Goal: Task Accomplishment & Management: Manage account settings

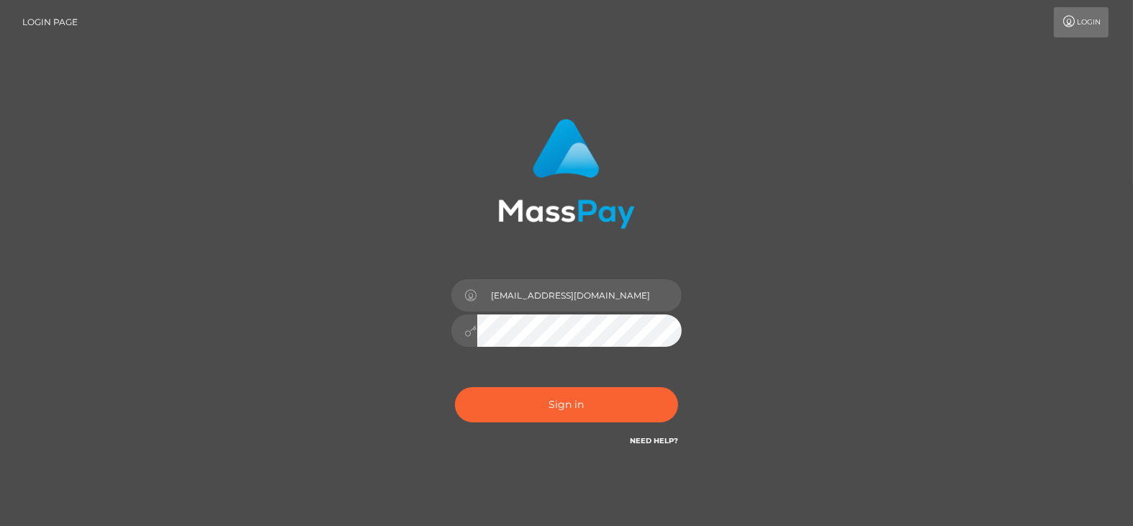
type input "[EMAIL_ADDRESS][DOMAIN_NAME]"
click at [567, 403] on button "Sign in" at bounding box center [566, 404] width 223 height 35
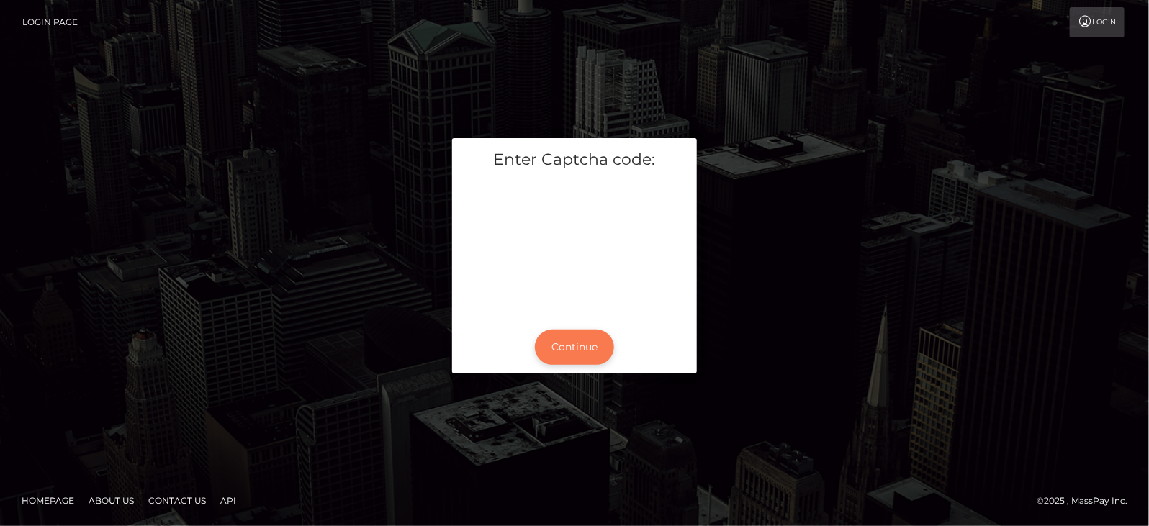
click at [562, 341] on button "Continue" at bounding box center [574, 347] width 79 height 35
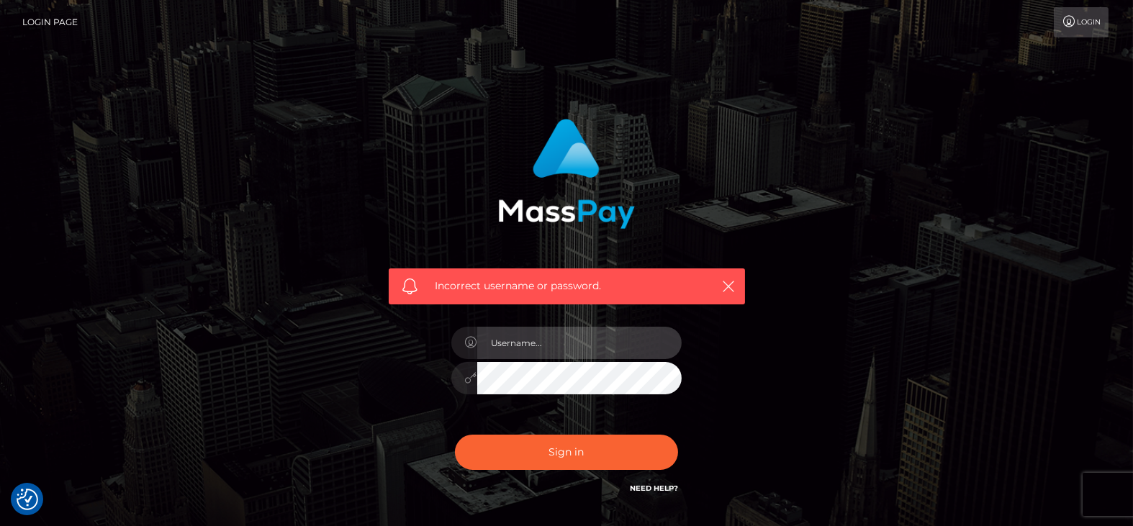
type input "[EMAIL_ADDRESS][DOMAIN_NAME]"
click at [371, 378] on div "Incorrect username or password. birgit161282@gmail.com" at bounding box center [567, 315] width 400 height 414
click at [455, 435] on button "Sign in" at bounding box center [566, 452] width 223 height 35
type input "[EMAIL_ADDRESS][DOMAIN_NAME]"
click at [423, 380] on div "Incorrect username or password. birgit161282@gmail.com" at bounding box center [567, 308] width 378 height 400
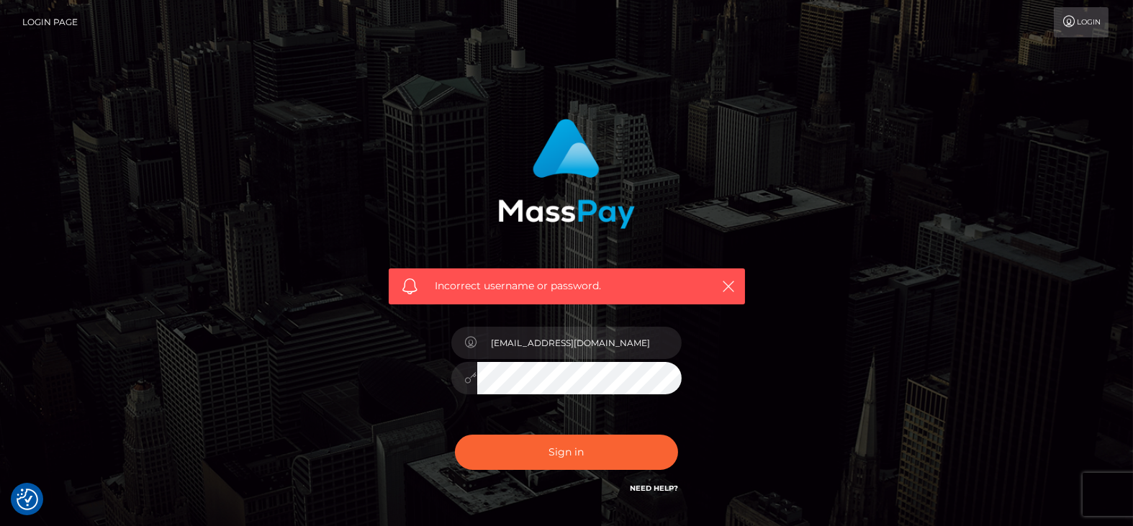
click at [412, 379] on div "Incorrect username or password. birgit161282@gmail.com" at bounding box center [567, 308] width 378 height 400
click at [660, 488] on link "Need Help?" at bounding box center [654, 488] width 48 height 9
drag, startPoint x: 608, startPoint y: 346, endPoint x: 392, endPoint y: 322, distance: 216.6
click at [382, 341] on div "Incorrect username or password. birgit161282@gmail.com" at bounding box center [567, 308] width 378 height 400
click at [777, 204] on div "Incorrect username or password." at bounding box center [566, 315] width 821 height 414
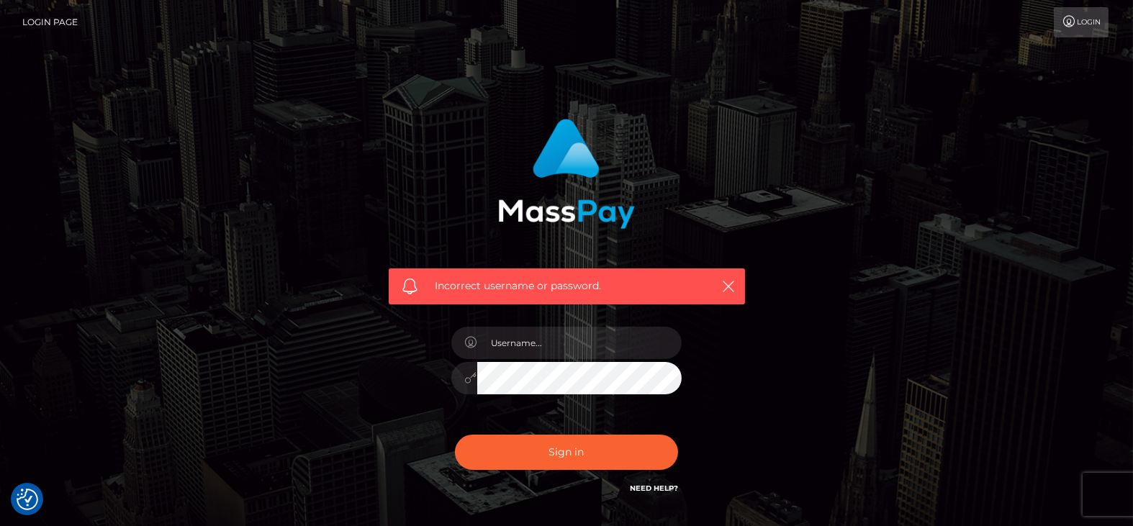
click at [1081, 14] on link "Login" at bounding box center [1081, 22] width 55 height 30
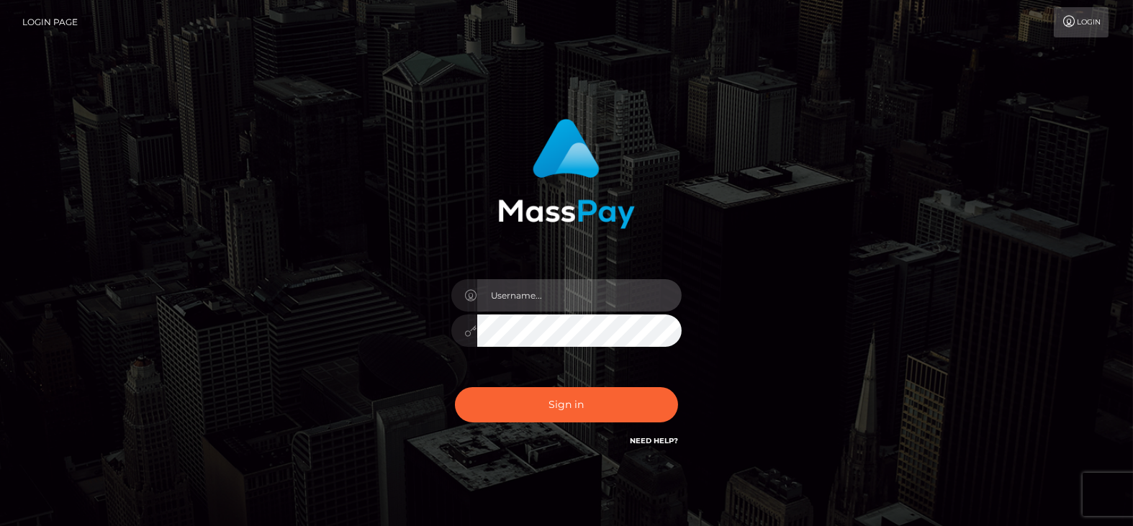
type input "birgit161282@gmail.com"
click at [455, 387] on button "Sign in" at bounding box center [566, 404] width 223 height 35
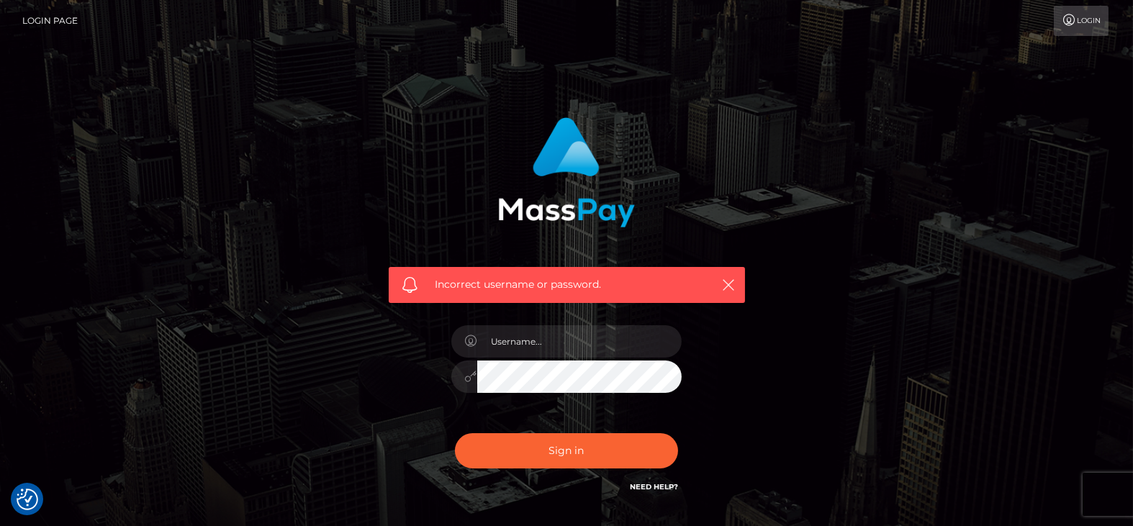
scroll to position [103, 0]
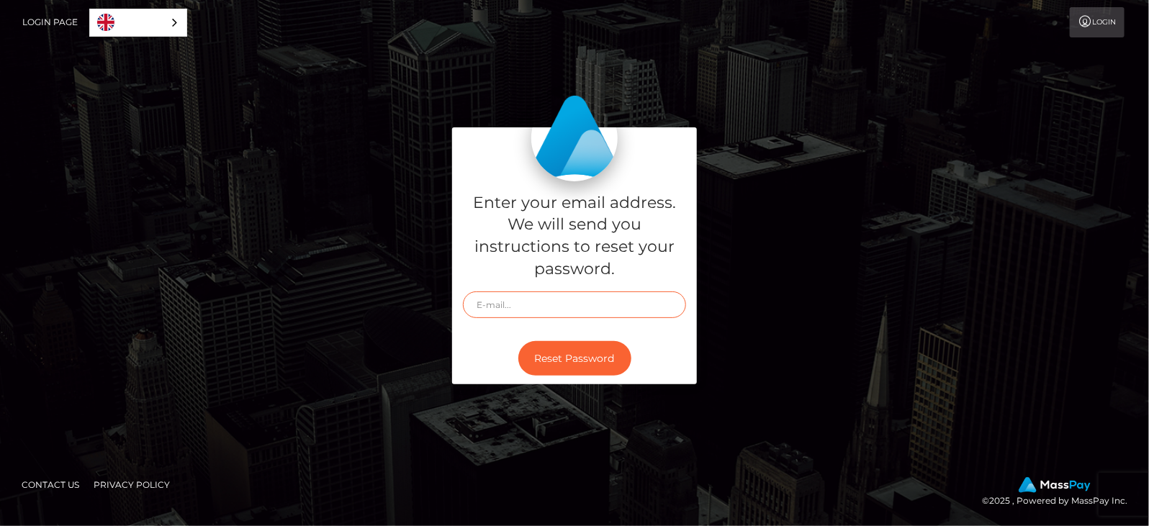
click at [531, 302] on input "text" at bounding box center [574, 305] width 223 height 27
type input "birgit161282@gmail.com"
click at [518, 341] on button "Reset Password" at bounding box center [574, 358] width 113 height 35
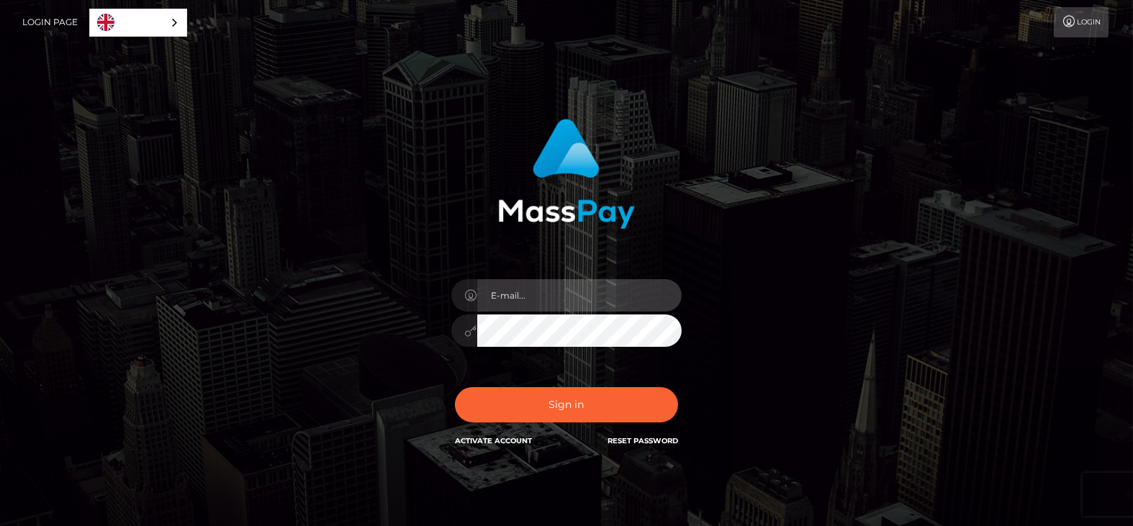
type input "[EMAIL_ADDRESS][DOMAIN_NAME]"
click at [431, 330] on div "In order to protect your account, we're utilizing the help of a captcha service…" at bounding box center [567, 284] width 378 height 352
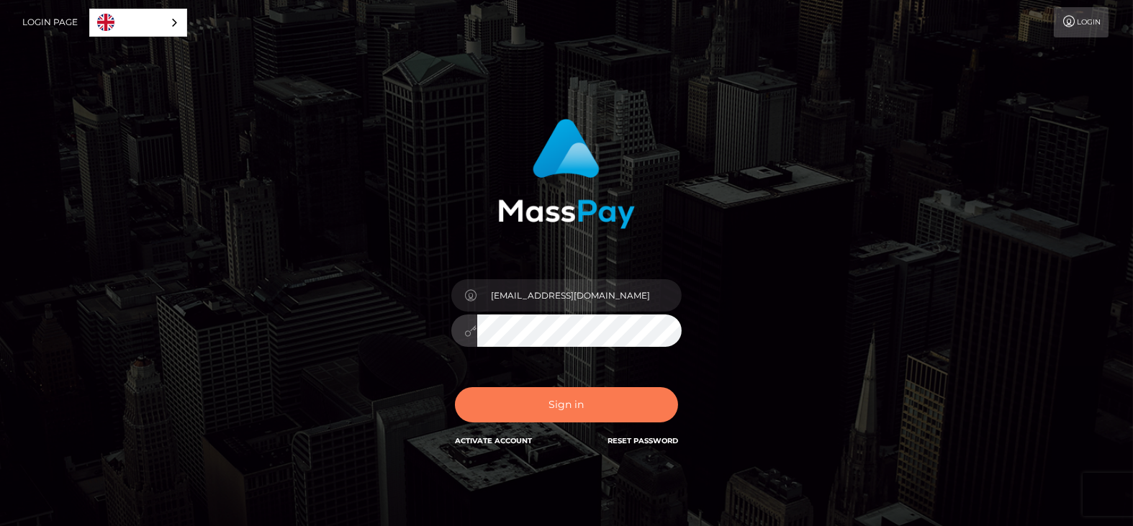
click at [572, 397] on button "Sign in" at bounding box center [566, 404] width 223 height 35
